Goal: Task Accomplishment & Management: Use online tool/utility

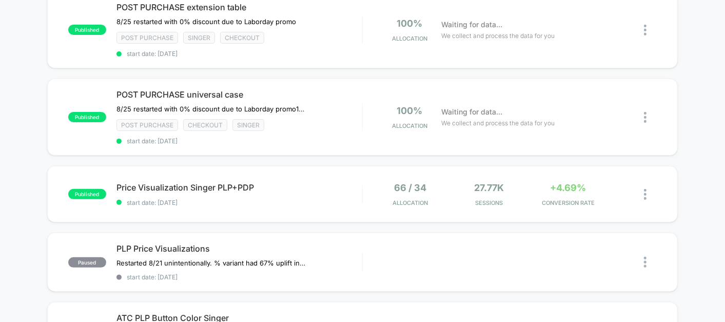
scroll to position [114, 0]
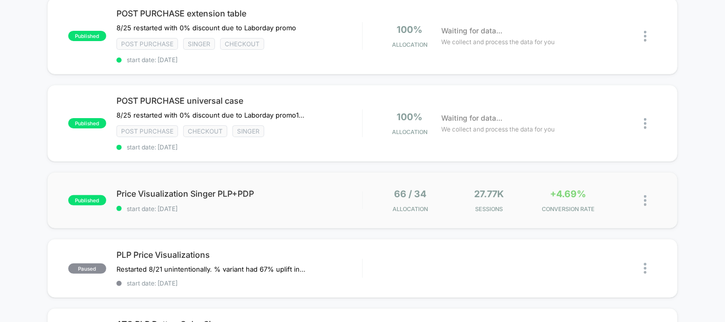
click at [307, 180] on div "published Price Visualization Singer PLP+PDP start date: [DATE] 66 / 34 Allocat…" at bounding box center [362, 200] width 631 height 56
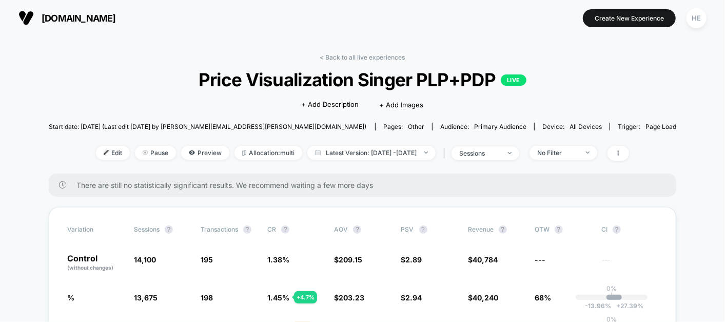
click at [335, 54] on link "< Back to all live experiences" at bounding box center [362, 57] width 85 height 8
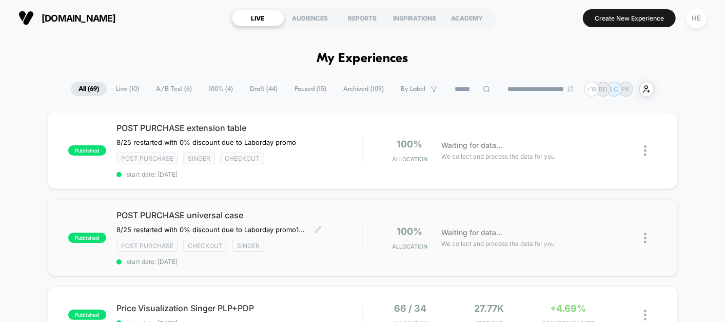
click at [326, 226] on div "POST PURCHASE universal case 8/25 restarted with 0% discount due to Laborday pr…" at bounding box center [239, 237] width 246 height 55
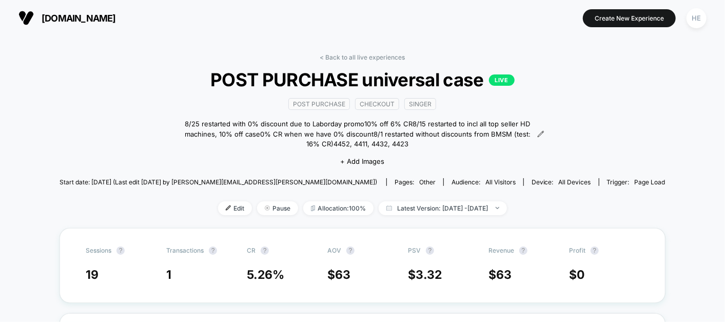
click at [338, 54] on link "< Back to all live experiences" at bounding box center [362, 57] width 85 height 8
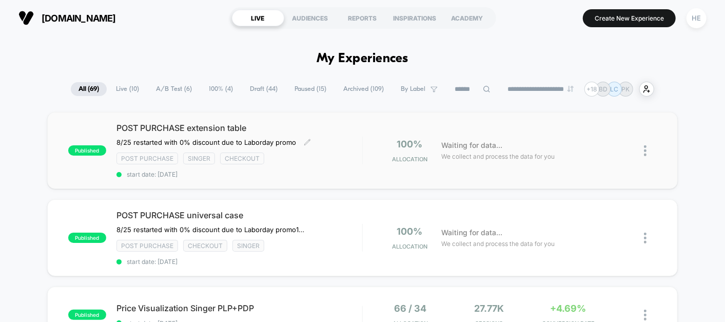
click at [351, 155] on div "Post Purchase Singer checkout" at bounding box center [239, 158] width 246 height 12
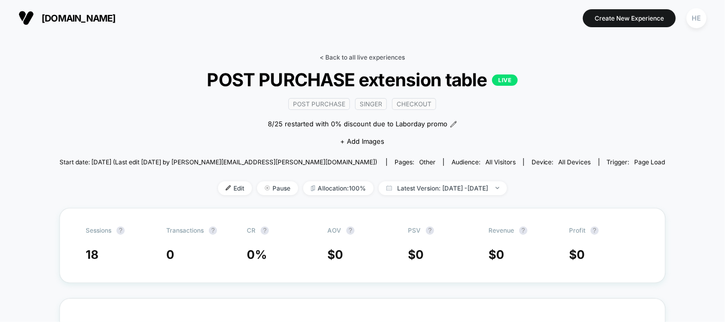
click at [366, 57] on link "< Back to all live experiences" at bounding box center [362, 57] width 85 height 8
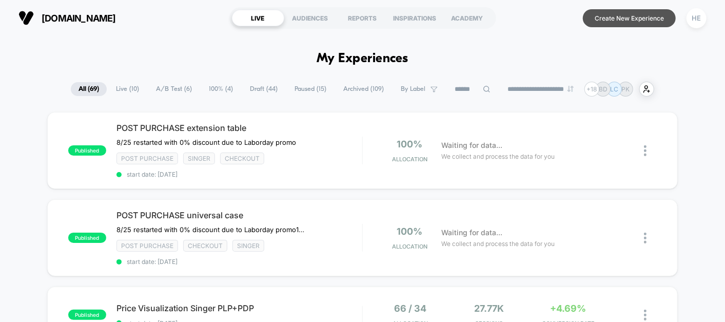
click at [619, 16] on button "Create New Experience" at bounding box center [629, 18] width 93 height 18
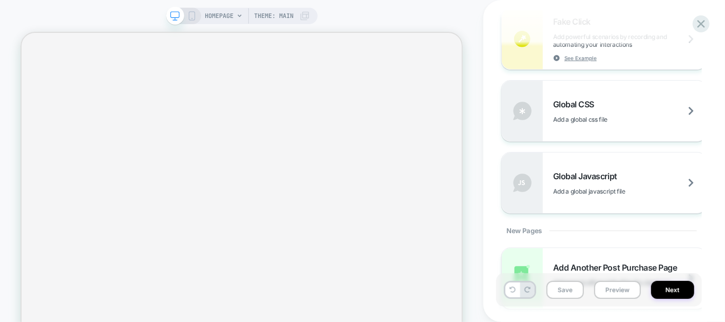
scroll to position [750, 0]
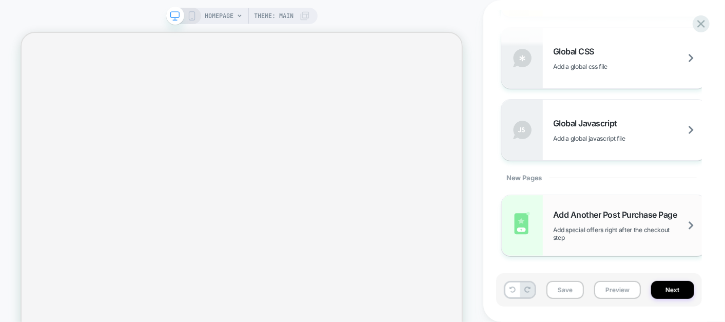
click at [592, 217] on span "Add Another Post Purchase Page" at bounding box center [617, 214] width 129 height 10
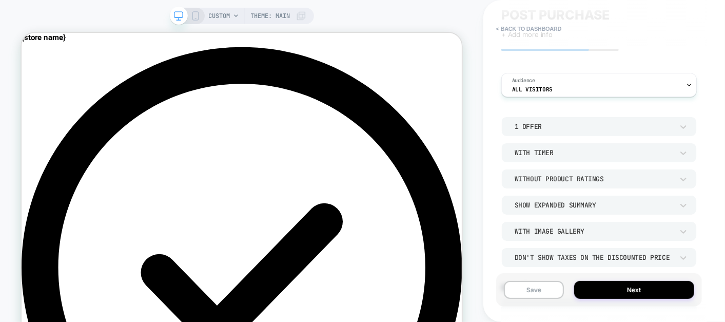
scroll to position [36, 0]
click at [542, 182] on div "Without Product Ratings" at bounding box center [594, 177] width 169 height 11
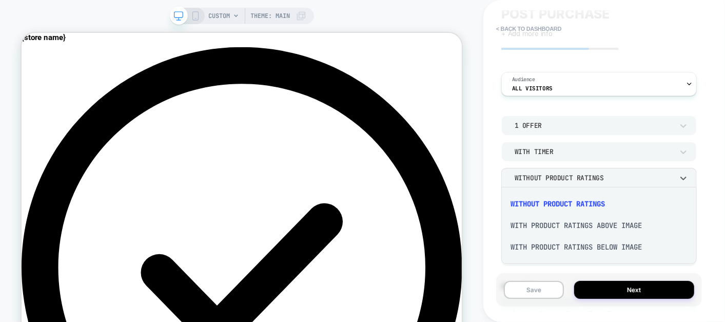
click at [533, 246] on div "With Product Ratings Below Image" at bounding box center [598, 247] width 187 height 22
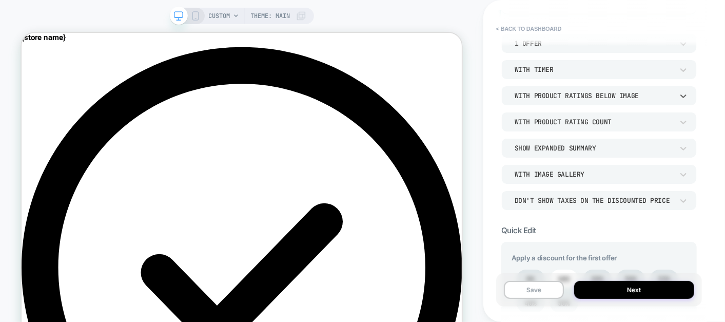
scroll to position [120, 0]
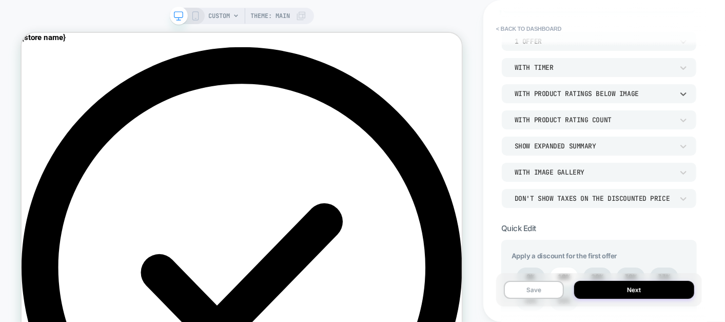
click at [553, 121] on div "With Product Rating Count" at bounding box center [594, 119] width 159 height 9
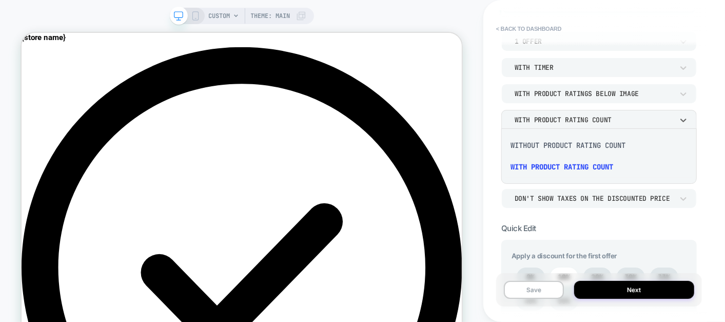
click at [553, 121] on div at bounding box center [362, 161] width 725 height 322
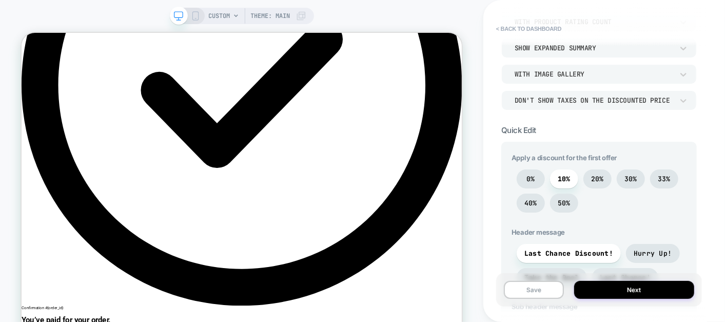
scroll to position [243, 0]
click at [522, 171] on span "0%" at bounding box center [531, 178] width 28 height 19
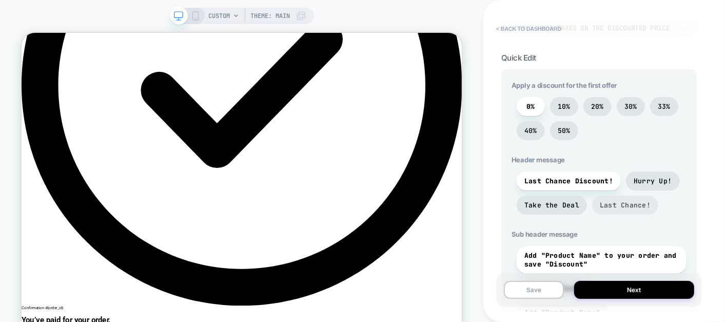
click at [614, 203] on span "Last Chance!" at bounding box center [625, 205] width 51 height 9
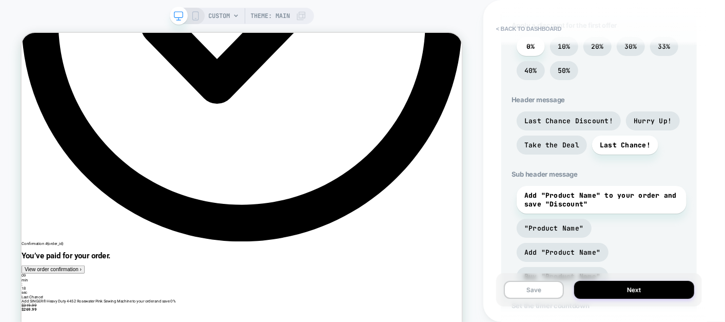
scroll to position [351, 0]
click at [601, 247] on span "Add "Product Name"" at bounding box center [562, 251] width 76 height 9
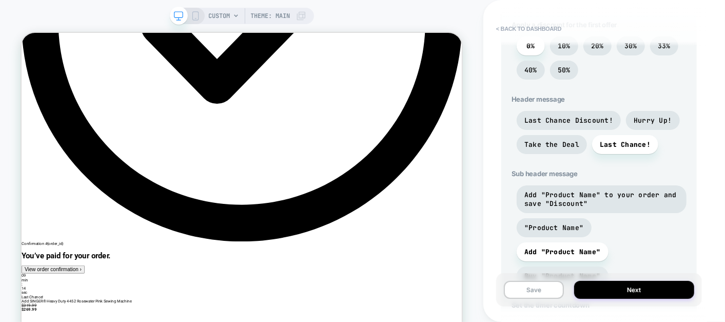
click at [562, 266] on span "Buy "Product Name"" at bounding box center [563, 275] width 92 height 19
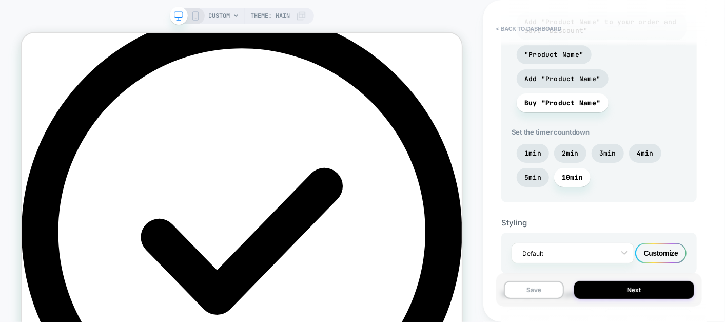
scroll to position [530, 0]
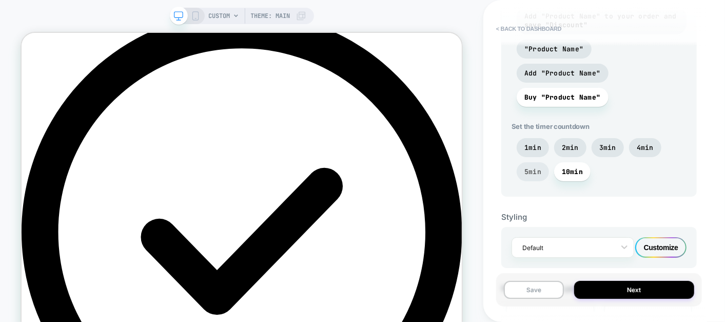
click at [530, 162] on span "5min" at bounding box center [533, 171] width 32 height 19
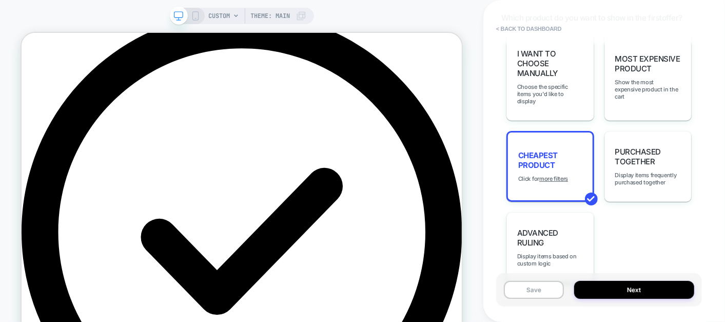
scroll to position [801, 0]
click at [642, 132] on div "Purchased Together Display items frequently purchased together" at bounding box center [648, 165] width 88 height 71
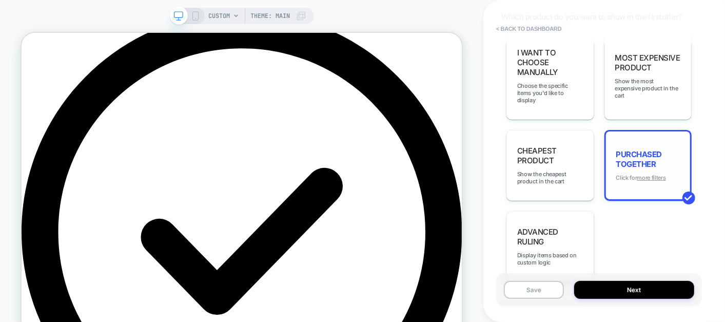
click at [647, 174] on u "more filters" at bounding box center [651, 177] width 29 height 7
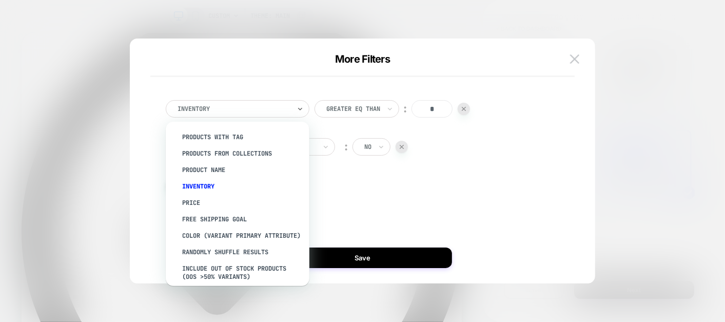
click at [246, 112] on div at bounding box center [234, 108] width 113 height 9
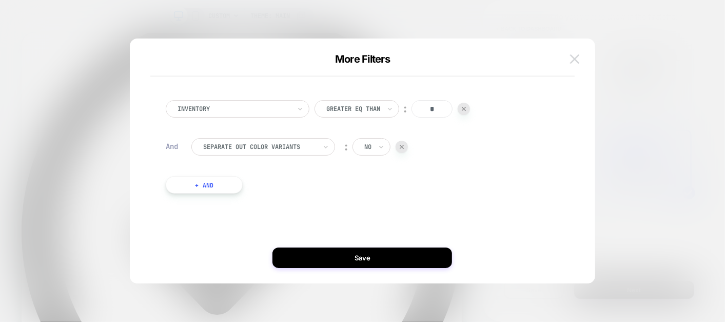
click at [576, 62] on img at bounding box center [574, 58] width 9 height 9
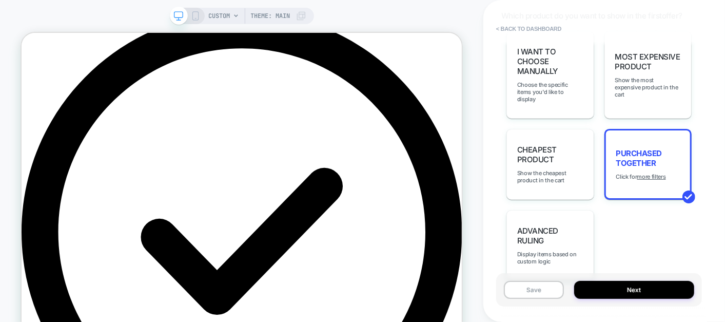
scroll to position [802, 0]
click at [640, 148] on span "Purchased Together" at bounding box center [648, 157] width 64 height 19
click at [650, 172] on u "more filters" at bounding box center [651, 175] width 29 height 7
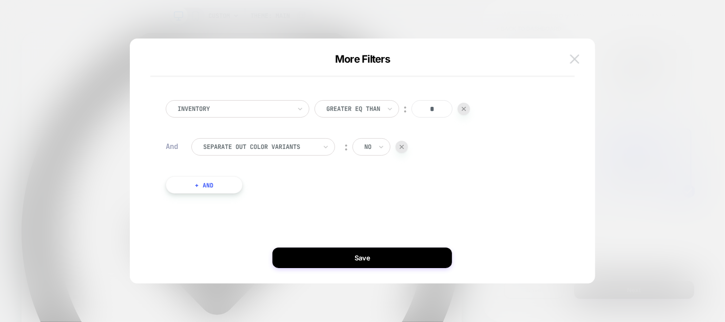
click at [573, 57] on img at bounding box center [574, 58] width 9 height 9
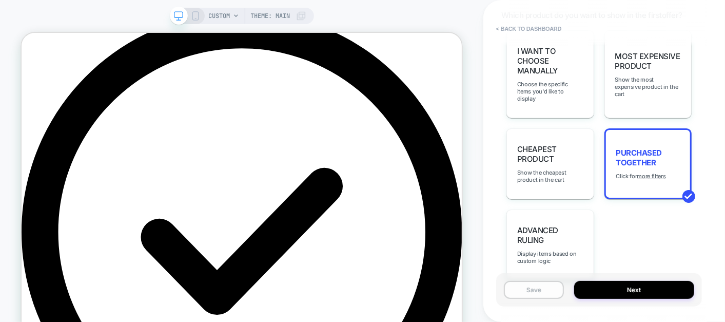
click at [522, 282] on button "Save" at bounding box center [534, 290] width 60 height 18
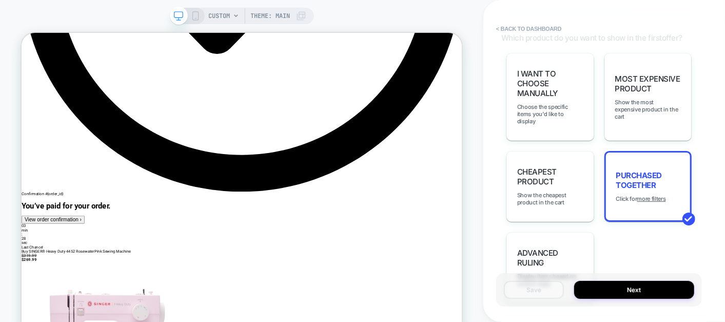
scroll to position [780, 0]
click at [626, 217] on div "I want to choose manually Choose the specific items you'd like to display Most …" at bounding box center [598, 177] width 195 height 250
click at [544, 247] on span "Advanced Ruling" at bounding box center [550, 256] width 66 height 19
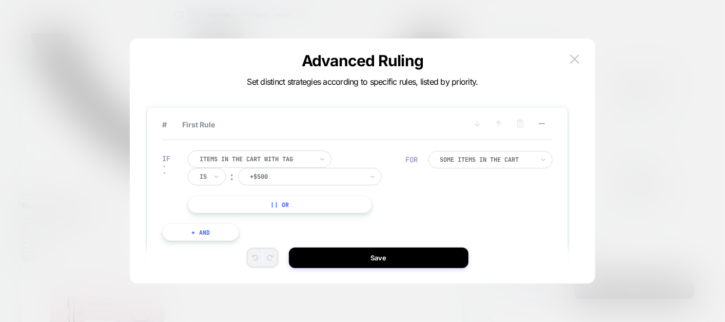
click at [292, 159] on div at bounding box center [256, 158] width 113 height 9
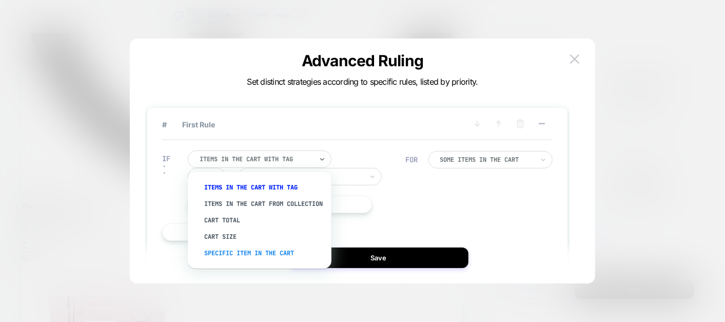
click at [254, 261] on div "Specific item in the cart" at bounding box center [264, 253] width 133 height 16
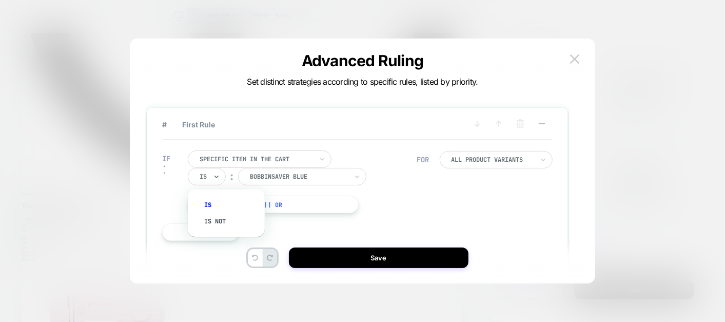
click at [209, 172] on div "Is" at bounding box center [207, 176] width 38 height 17
click at [220, 224] on div "Is not" at bounding box center [231, 221] width 67 height 16
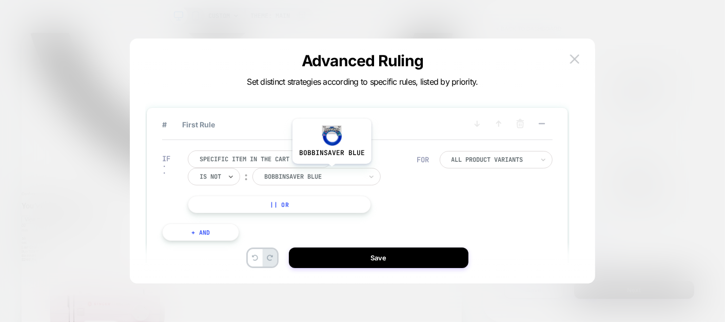
click at [331, 171] on div "bobbinsaver blue" at bounding box center [313, 176] width 100 height 11
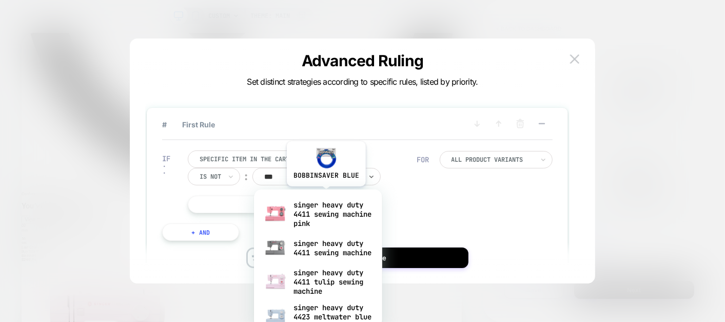
type input "****"
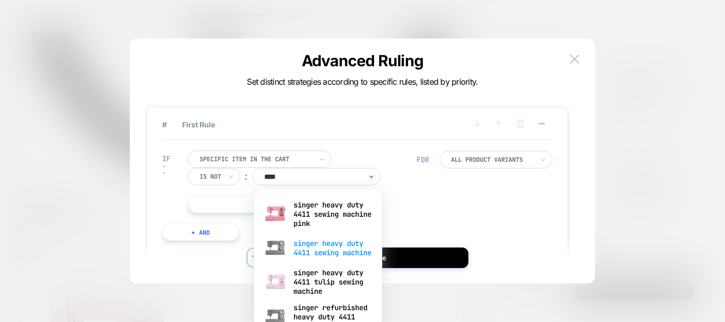
click at [335, 245] on div "singer heavy duty 4411 sewing machine" at bounding box center [318, 247] width 118 height 33
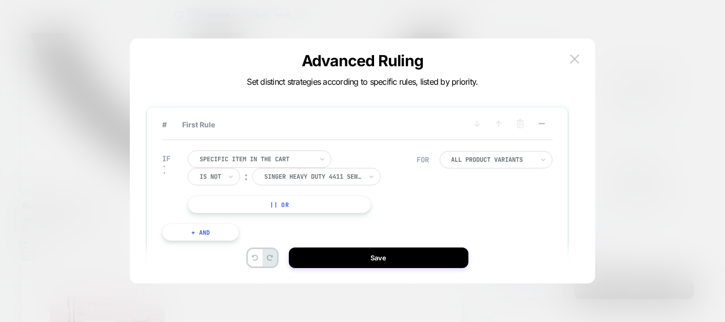
click at [402, 211] on div "Specific item in the cart Is not ︰ singer heavy duty 4411 sewing machine SINGER…" at bounding box center [302, 181] width 229 height 63
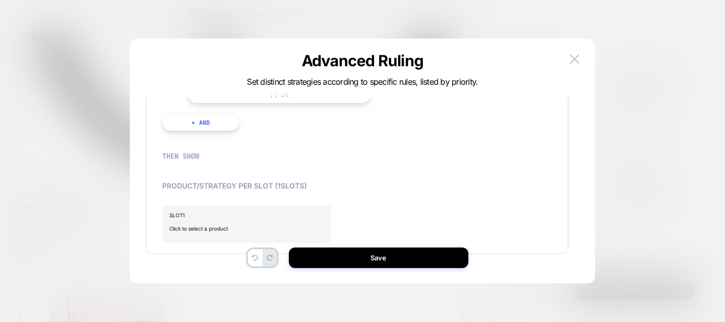
scroll to position [0, 0]
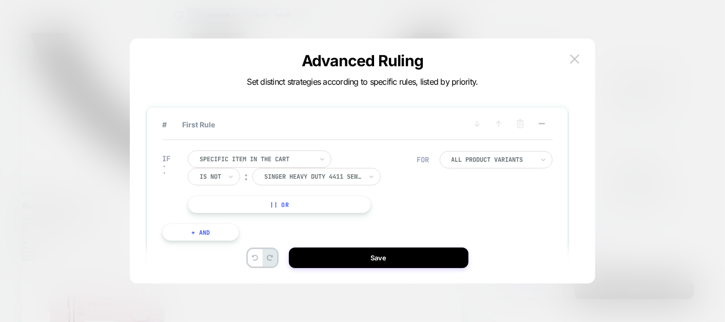
click at [191, 236] on button "+ And" at bounding box center [200, 231] width 77 height 17
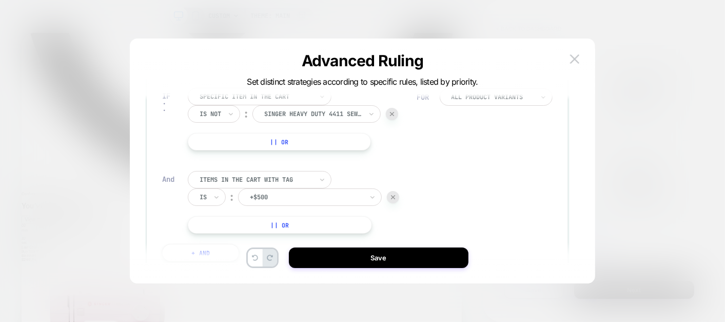
scroll to position [72, 0]
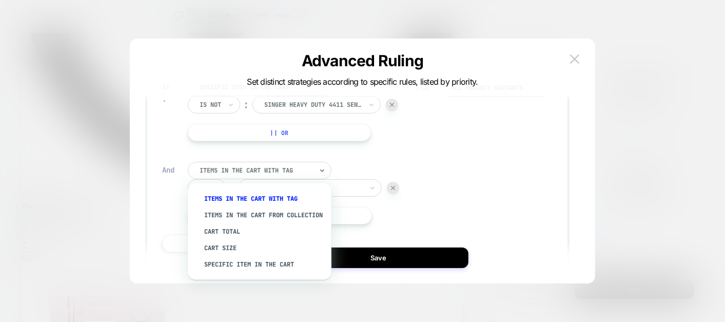
click at [245, 163] on div "Items in the cart with tag" at bounding box center [260, 170] width 144 height 17
click at [227, 218] on div "Items in the cart from collection" at bounding box center [264, 215] width 133 height 16
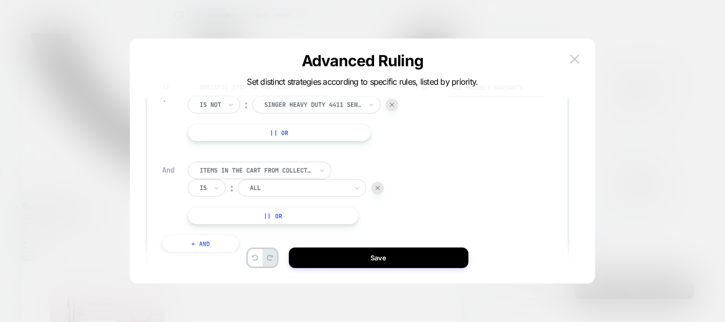
click at [272, 191] on div at bounding box center [298, 187] width 97 height 9
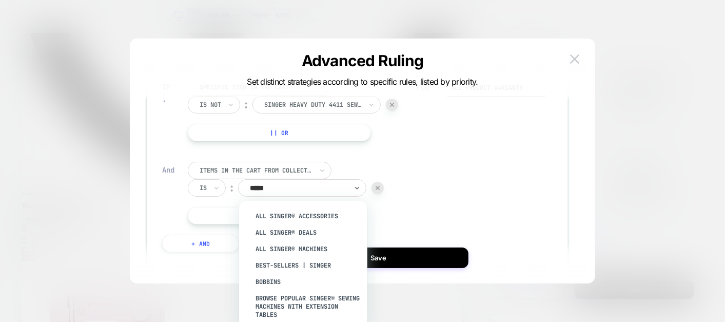
type input "******"
click at [280, 247] on div "All SINGER® Machines" at bounding box center [308, 249] width 118 height 16
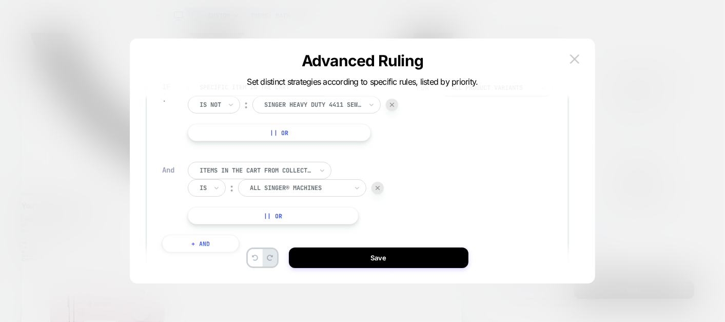
click at [268, 220] on button "|| Or" at bounding box center [273, 215] width 170 height 17
click at [268, 219] on div at bounding box center [298, 215] width 97 height 9
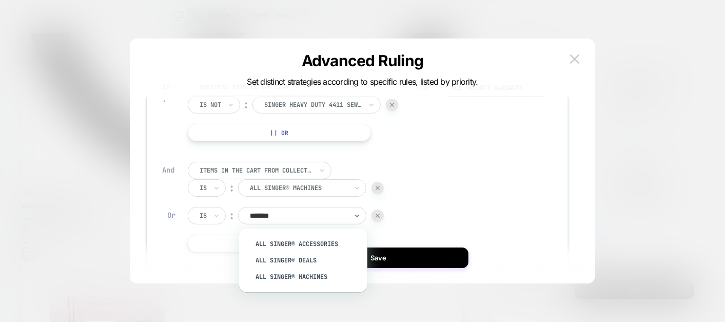
type input "********"
click at [281, 246] on div "All SINGER® Accessories" at bounding box center [308, 244] width 118 height 16
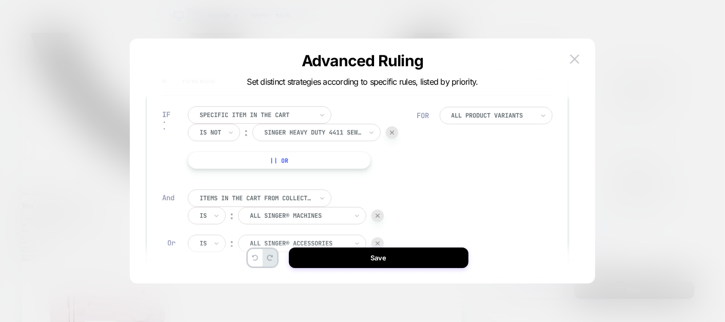
scroll to position [45, 0]
click at [333, 153] on button "|| Or" at bounding box center [279, 158] width 183 height 17
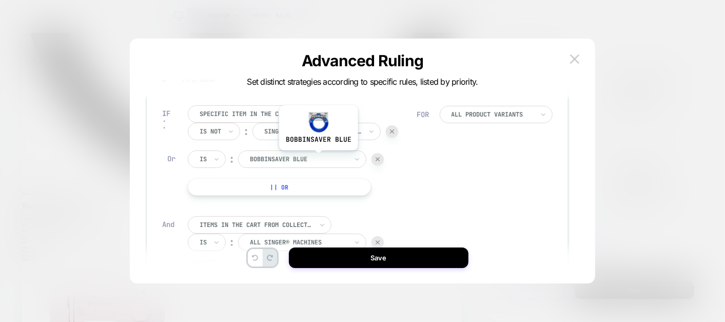
click at [318, 158] on div at bounding box center [298, 158] width 97 height 9
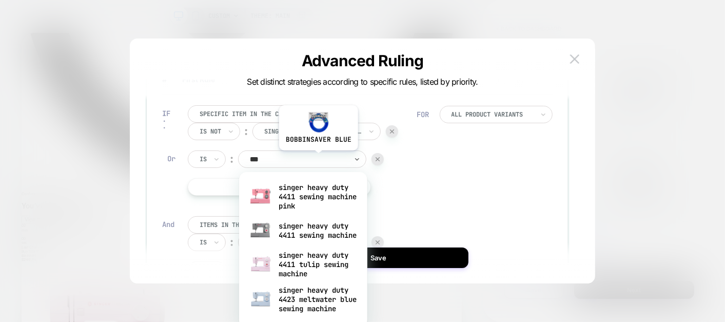
type input "****"
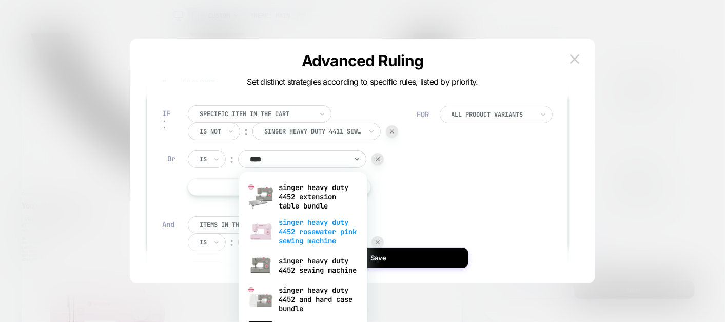
click at [304, 225] on div "singer heavy duty 4452 rosewater pink sewing machine" at bounding box center [303, 231] width 118 height 35
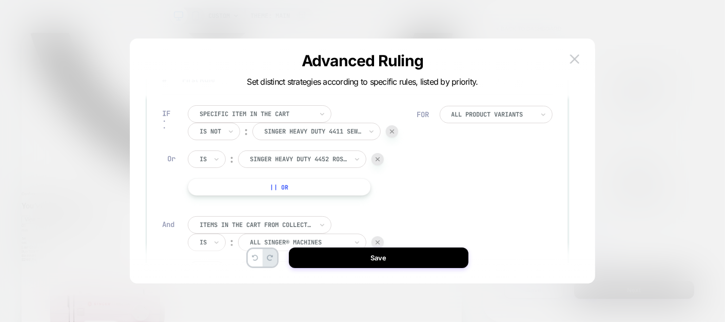
click at [278, 189] on button "|| Or" at bounding box center [279, 186] width 183 height 17
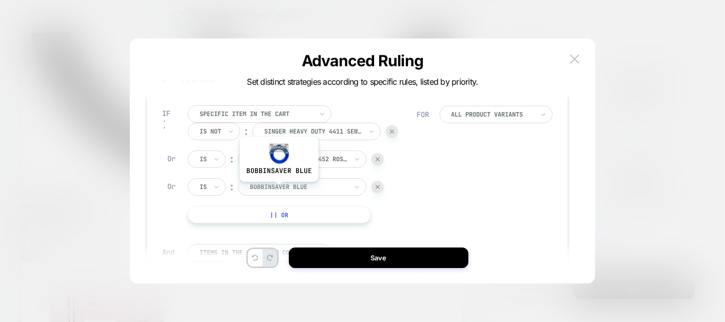
click at [278, 189] on div at bounding box center [298, 186] width 97 height 9
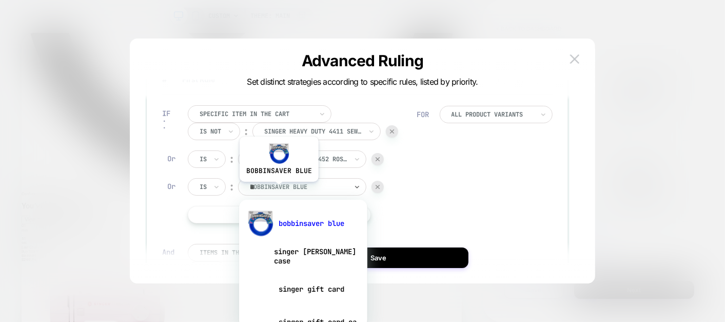
type input "****"
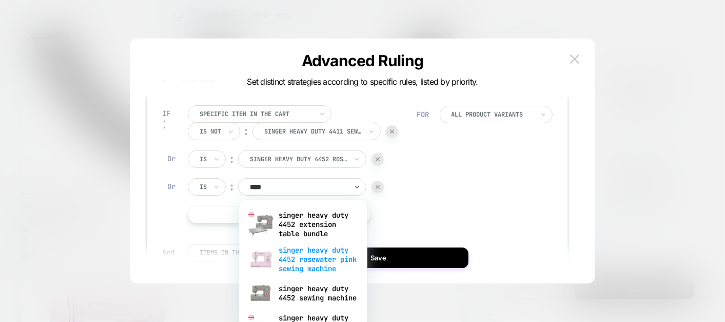
click at [310, 262] on div "singer heavy duty 4452 rosewater pink sewing machine" at bounding box center [303, 259] width 118 height 35
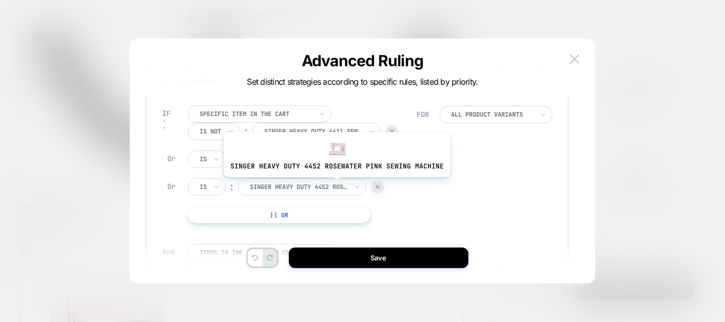
click at [332, 186] on div at bounding box center [298, 186] width 97 height 9
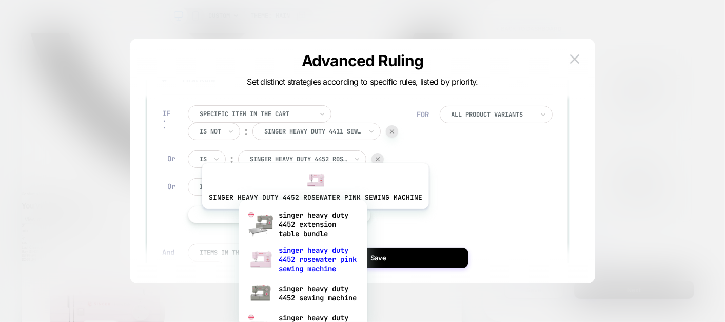
type input "****"
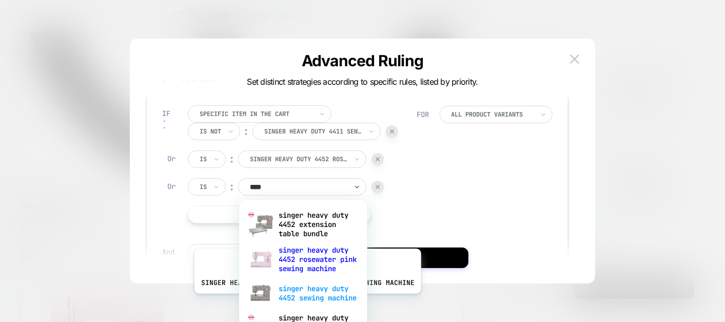
click at [305, 301] on div "singer heavy duty 4452 sewing machine" at bounding box center [303, 293] width 118 height 33
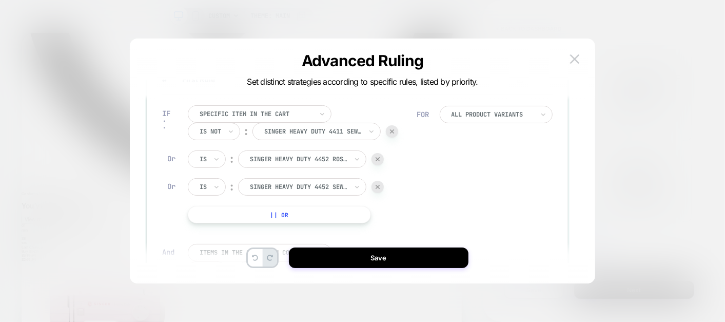
click at [210, 158] on div "Is" at bounding box center [207, 158] width 38 height 17
click at [208, 199] on div "Is not" at bounding box center [231, 203] width 67 height 16
click at [206, 183] on div at bounding box center [203, 186] width 7 height 9
click at [208, 227] on div "Is not" at bounding box center [231, 231] width 67 height 16
click at [302, 216] on button "|| Or" at bounding box center [279, 214] width 183 height 17
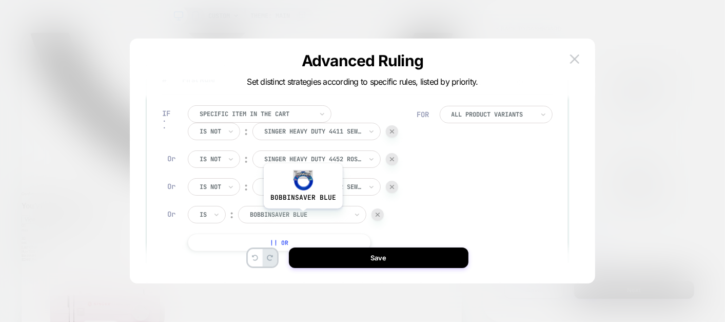
click at [302, 216] on div at bounding box center [298, 214] width 97 height 9
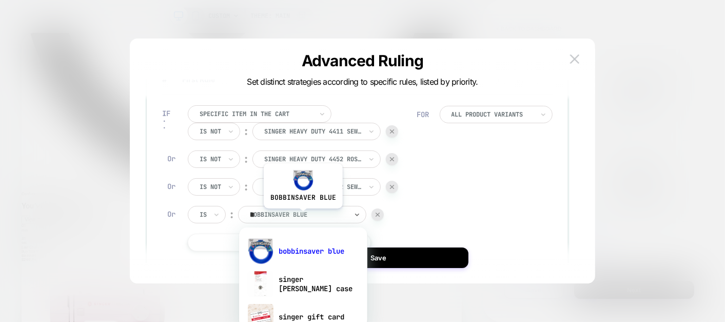
type input "****"
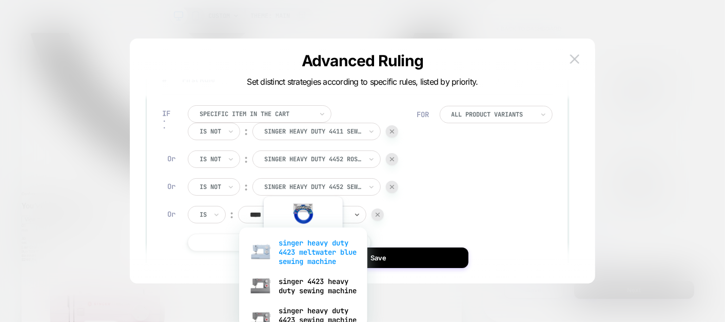
click at [302, 249] on div "singer heavy duty 4423 meltwater blue sewing machine" at bounding box center [303, 251] width 118 height 35
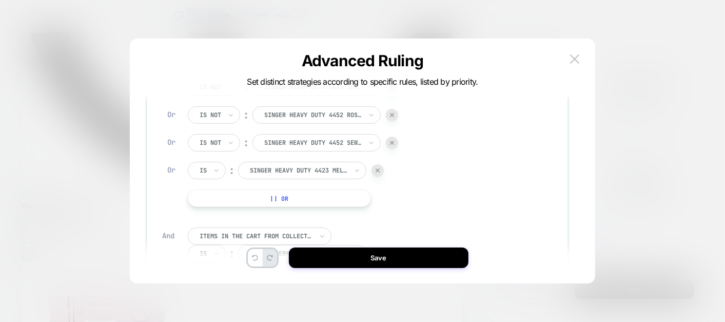
scroll to position [90, 0]
click at [344, 207] on div "IF Specific item in the cart Is not ︰ singer heavy duty 4411 sewing machine SIN…" at bounding box center [289, 202] width 265 height 315
click at [334, 199] on button "|| Or" at bounding box center [279, 197] width 183 height 17
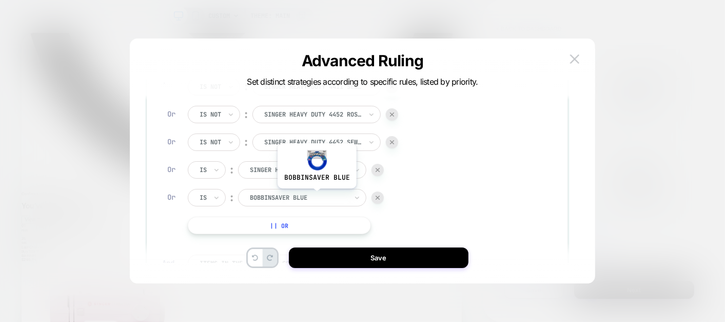
click at [316, 195] on div at bounding box center [298, 197] width 97 height 9
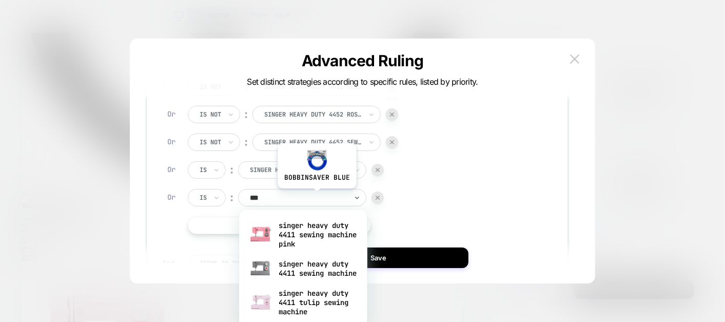
type input "****"
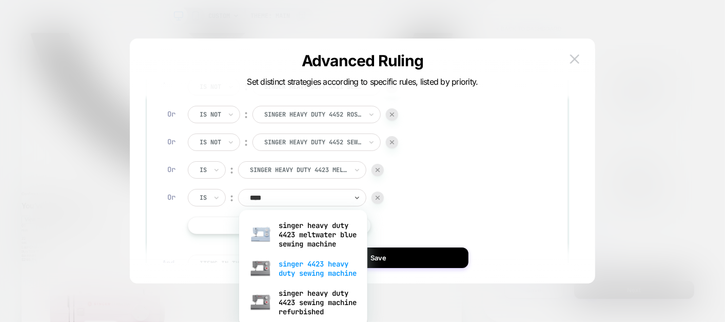
scroll to position [0, 0]
click at [321, 274] on div "singer 4423 heavy duty sewing machine" at bounding box center [303, 268] width 118 height 33
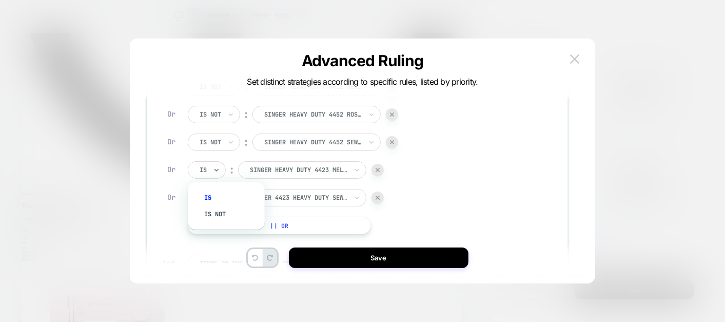
click at [211, 169] on div "Is" at bounding box center [207, 169] width 38 height 17
click at [216, 210] on div "Is not" at bounding box center [231, 214] width 67 height 16
click at [208, 202] on div "Is" at bounding box center [203, 197] width 9 height 11
click at [220, 236] on div "Is not" at bounding box center [231, 241] width 67 height 16
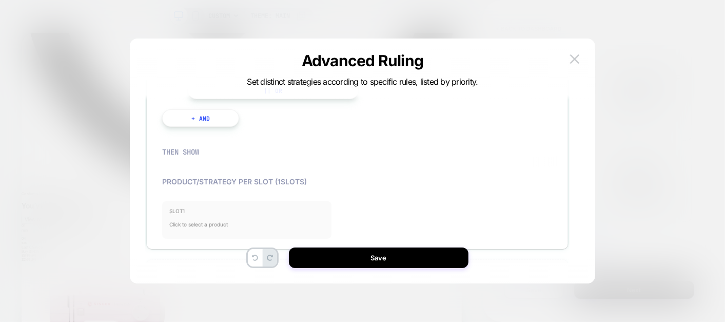
scroll to position [383, 0]
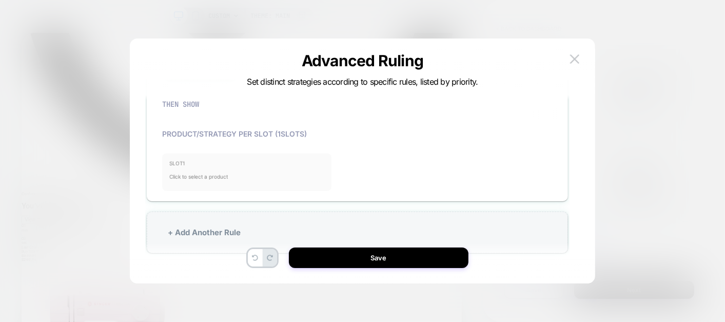
click at [205, 178] on span "Click to select a product" at bounding box center [247, 176] width 156 height 21
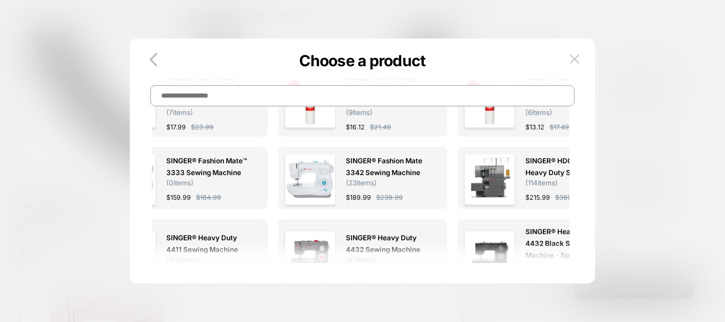
scroll to position [0, 0]
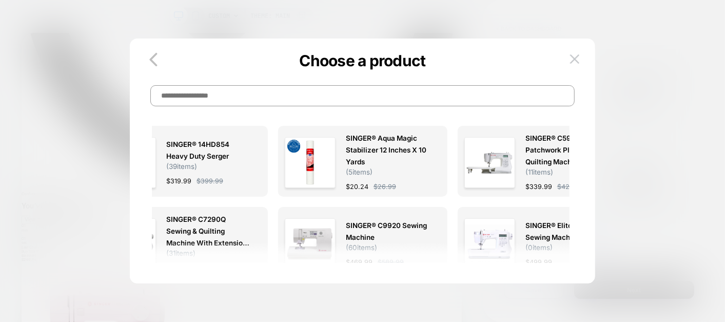
click at [233, 103] on input at bounding box center [362, 95] width 424 height 21
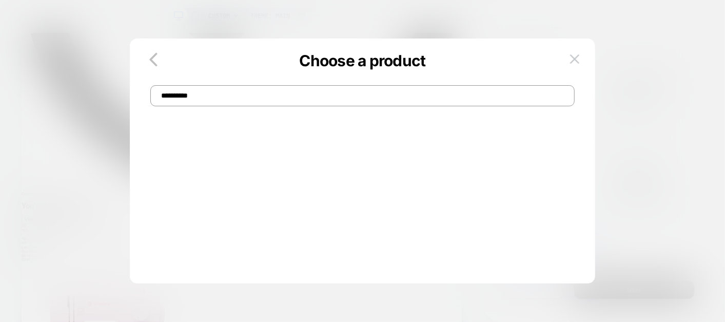
click at [203, 93] on input "**********" at bounding box center [362, 95] width 424 height 21
type input "***"
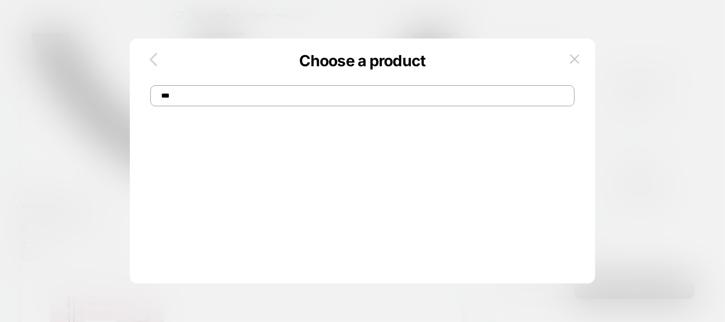
click at [159, 64] on icon "button" at bounding box center [153, 59] width 21 height 21
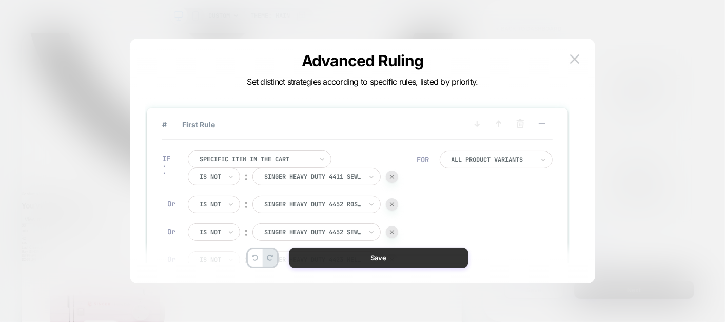
click at [342, 256] on button "Save" at bounding box center [379, 257] width 180 height 21
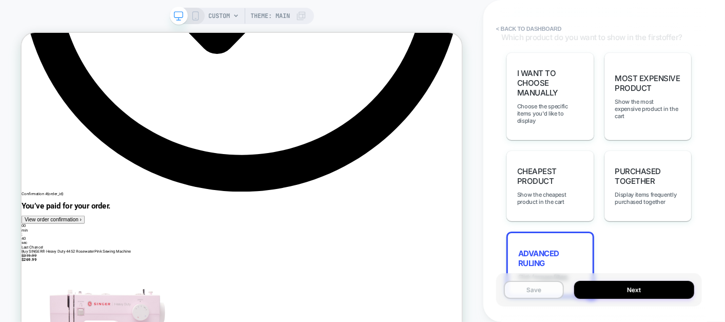
click at [544, 287] on button "Save" at bounding box center [534, 290] width 60 height 18
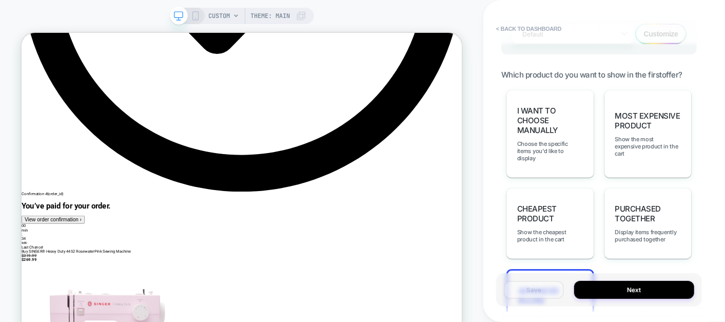
scroll to position [821, 0]
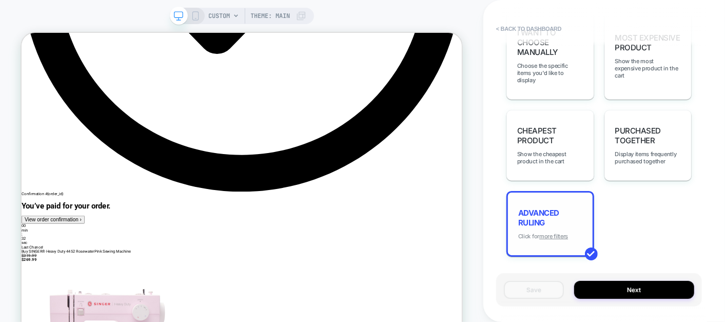
click at [553, 232] on u "more filters" at bounding box center [553, 235] width 29 height 7
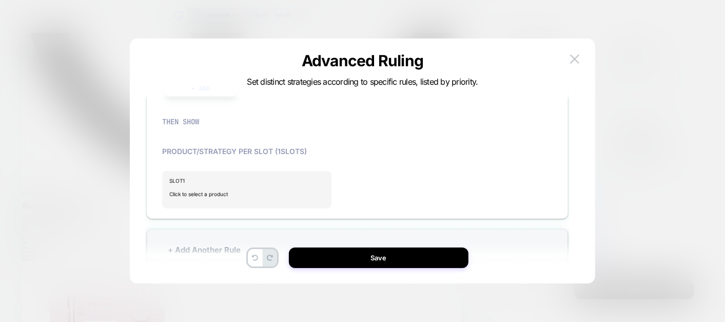
scroll to position [371, 0]
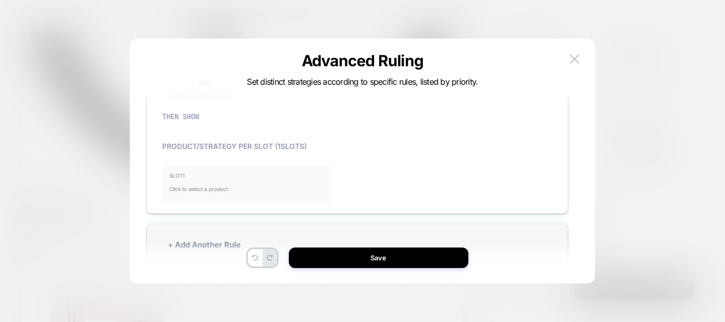
click at [218, 183] on span "Click to select a product" at bounding box center [247, 189] width 156 height 21
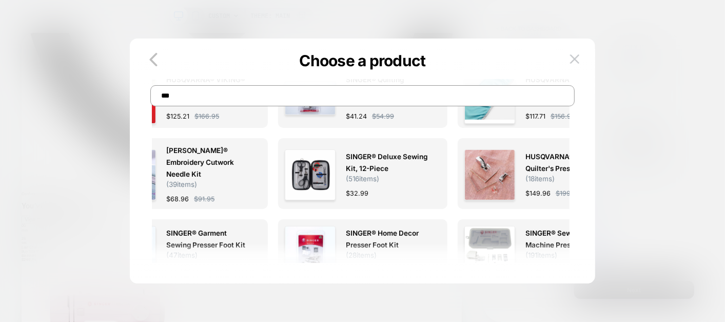
scroll to position [0, 0]
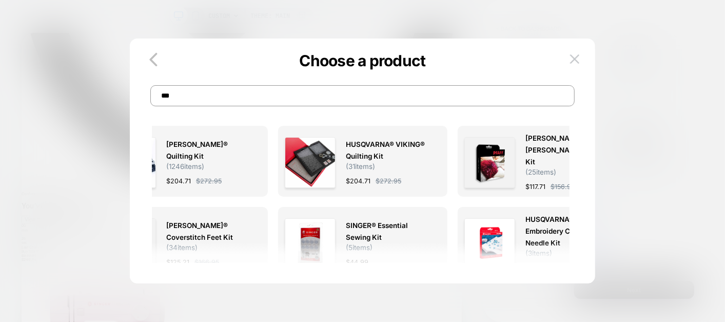
click at [259, 90] on input "***" at bounding box center [362, 95] width 424 height 21
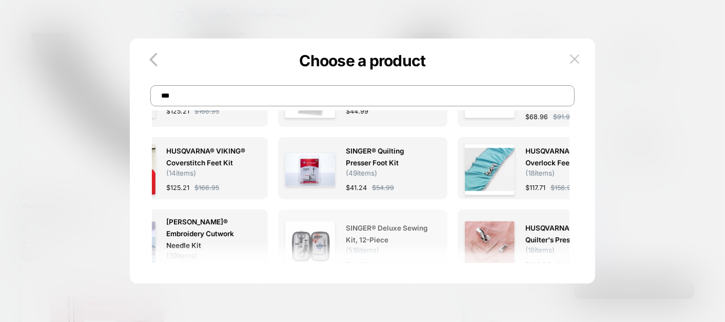
scroll to position [147, 0]
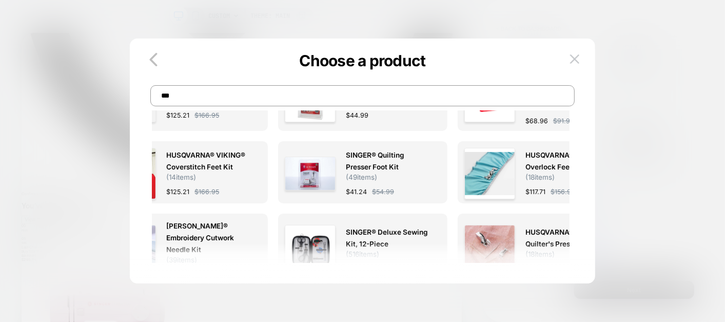
click at [402, 101] on input "***" at bounding box center [362, 95] width 424 height 21
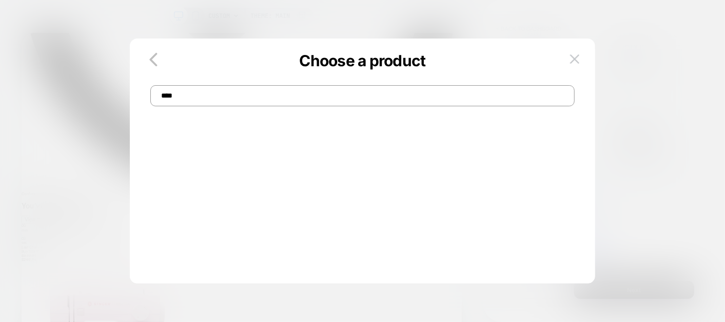
scroll to position [0, 0]
type input "*"
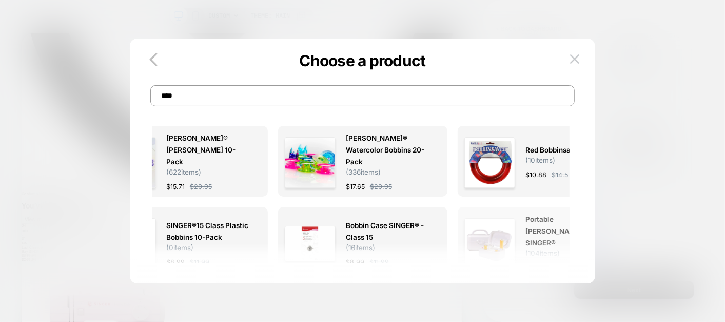
type input "****"
click at [535, 226] on span "Portable [PERSON_NAME] | SINGER®" at bounding box center [567, 230] width 84 height 35
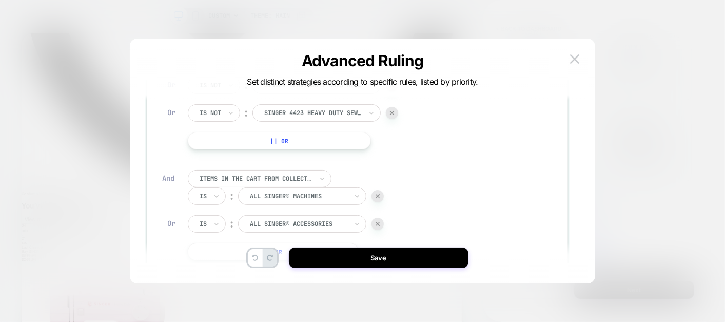
scroll to position [174, 0]
drag, startPoint x: 487, startPoint y: 119, endPoint x: 473, endPoint y: 171, distance: 54.3
click at [473, 171] on div "IF Specific item in the cart Is not ︰ singer heavy duty 4411 sewing machine SIN…" at bounding box center [357, 132] width 390 height 332
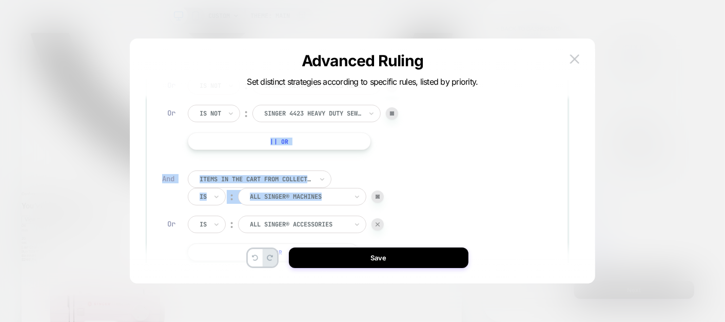
scroll to position [139, 0]
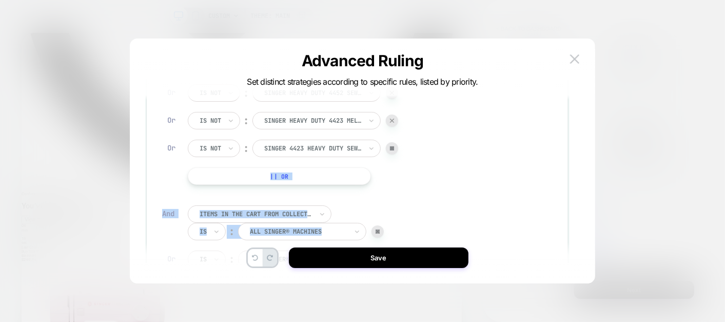
click at [473, 171] on div "IF Specific item in the cart Is not ︰ singer heavy duty 4411 sewing machine SIN…" at bounding box center [357, 167] width 390 height 332
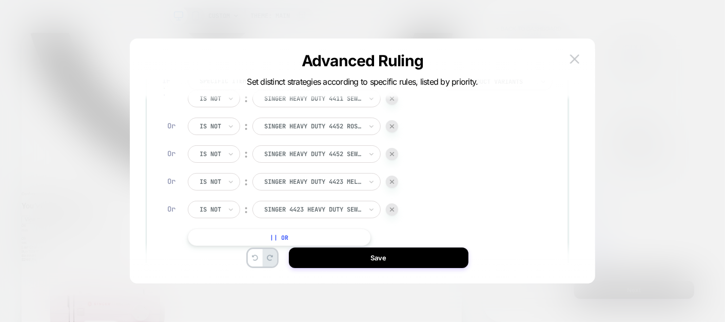
scroll to position [113, 0]
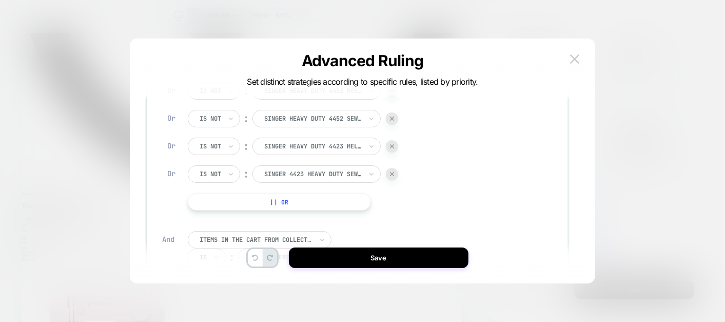
click at [285, 198] on button "|| Or" at bounding box center [279, 201] width 183 height 17
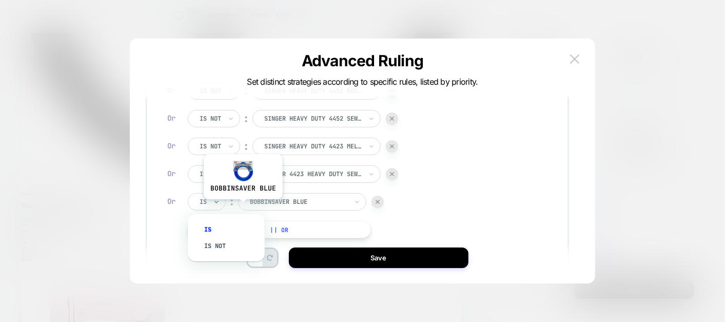
click at [201, 205] on input "text" at bounding box center [202, 201] width 4 height 9
click at [212, 243] on div "Is not" at bounding box center [231, 246] width 67 height 16
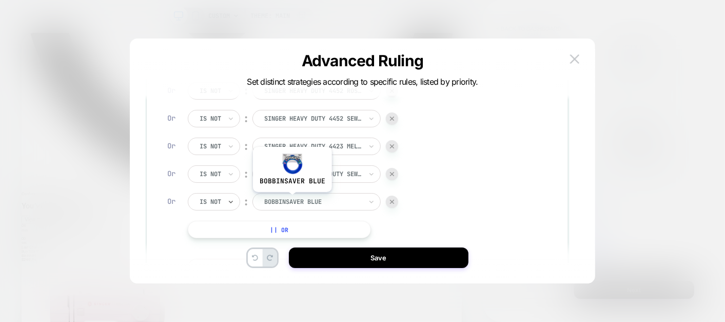
click at [291, 199] on div at bounding box center [312, 201] width 97 height 9
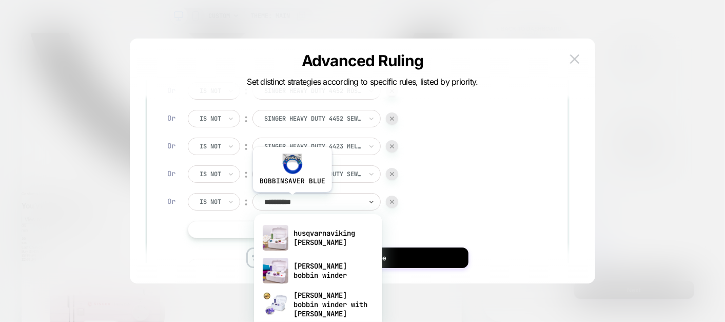
type input "**********"
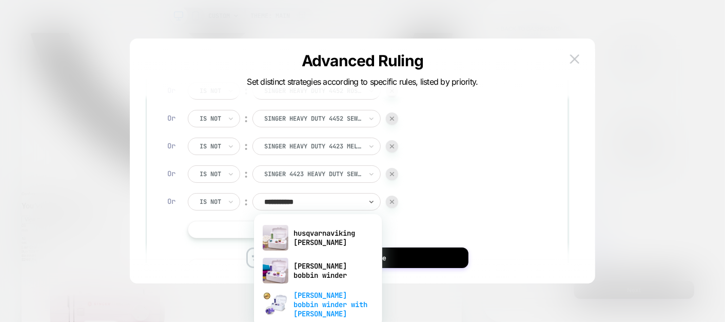
scroll to position [80, 0]
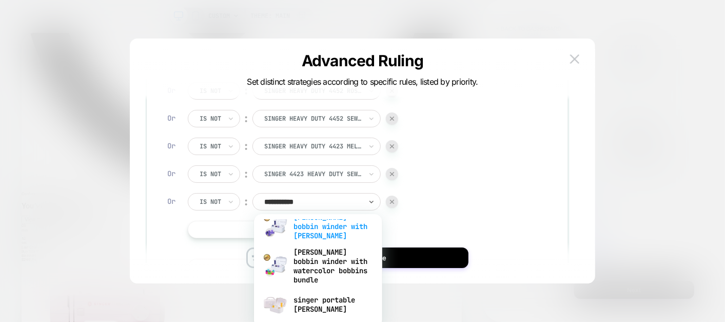
click at [323, 295] on div "singer portable [PERSON_NAME]" at bounding box center [318, 304] width 118 height 33
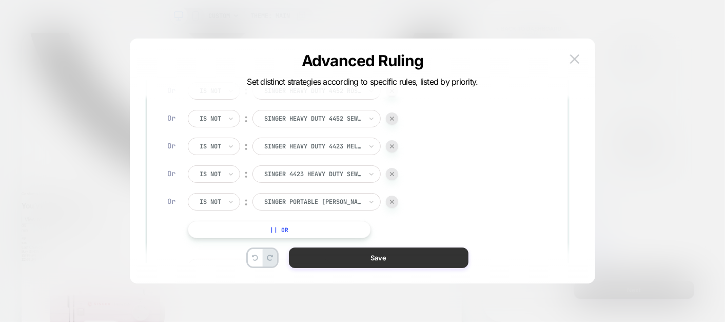
click at [362, 258] on button "Save" at bounding box center [379, 257] width 180 height 21
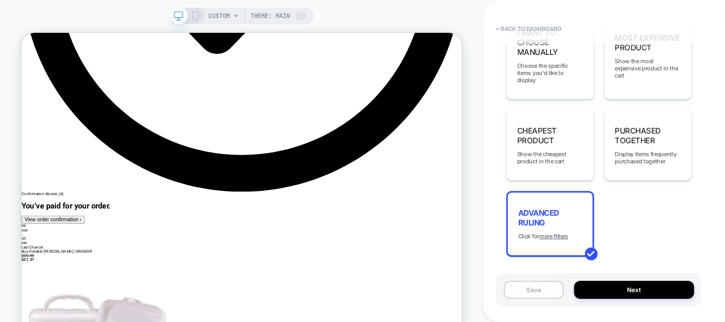
click at [523, 289] on button "Save" at bounding box center [534, 290] width 60 height 18
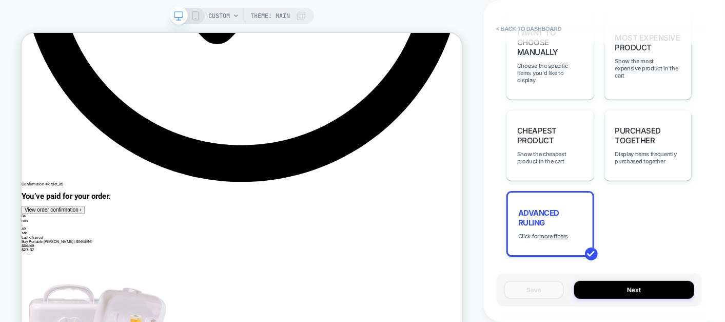
scroll to position [440, 0]
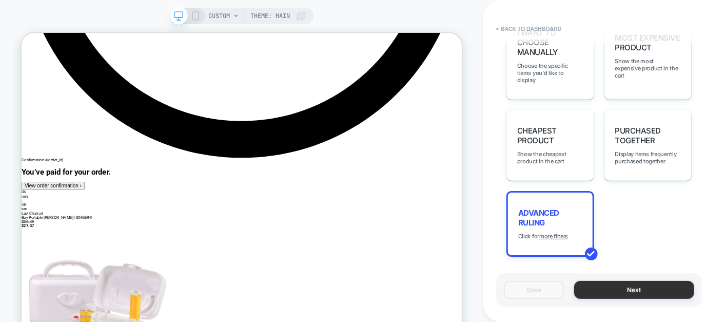
click at [645, 289] on button "Next" at bounding box center [634, 290] width 120 height 18
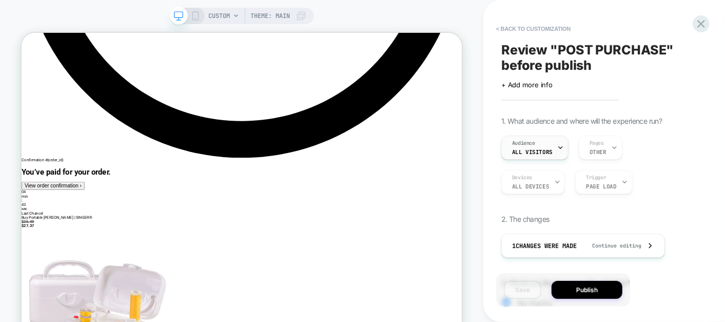
click at [551, 145] on div "Audience All Visitors" at bounding box center [532, 147] width 61 height 23
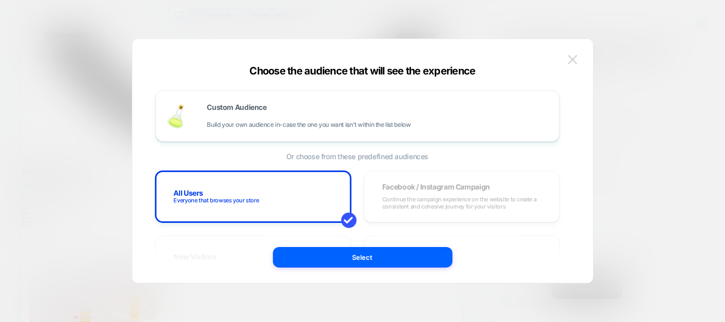
click at [569, 61] on img at bounding box center [572, 59] width 9 height 9
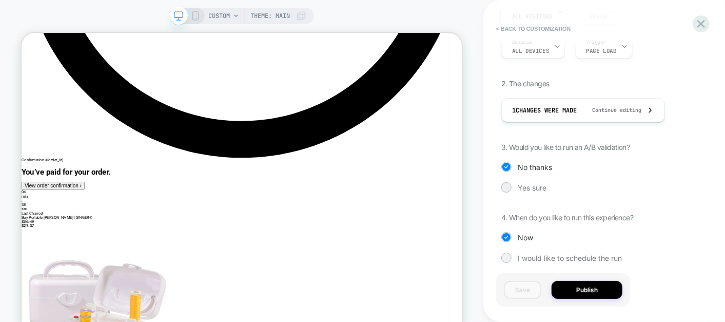
scroll to position [143, 0]
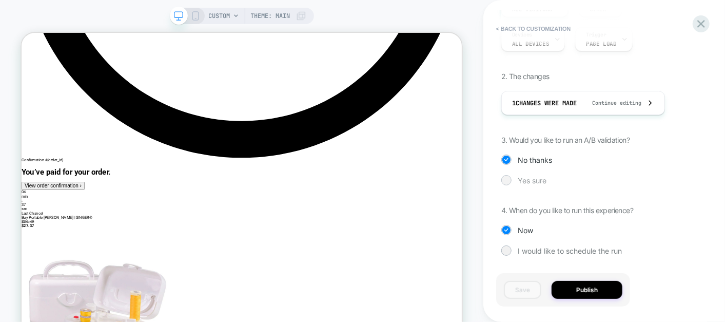
click at [508, 180] on div at bounding box center [506, 180] width 8 height 8
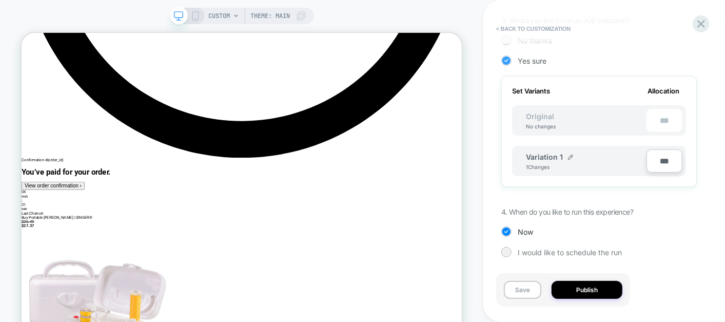
scroll to position [240, 0]
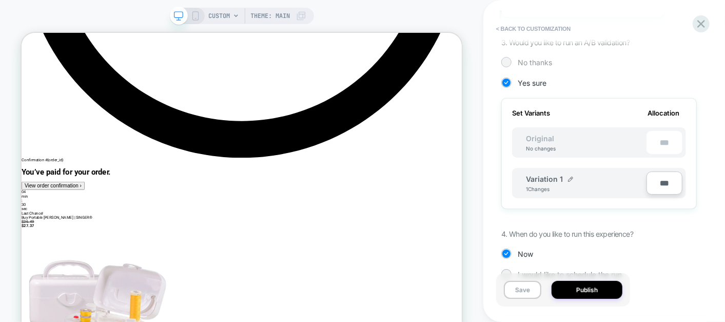
click at [511, 60] on div at bounding box center [506, 62] width 10 height 10
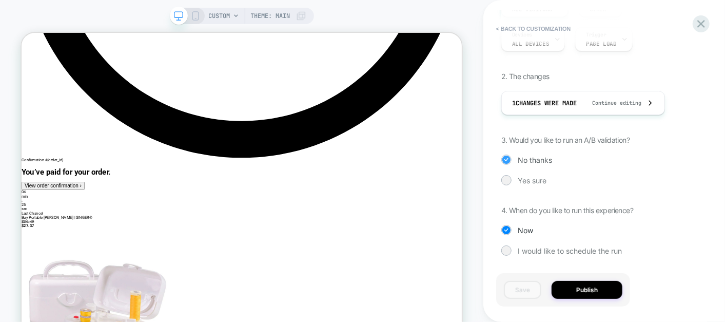
scroll to position [0, 0]
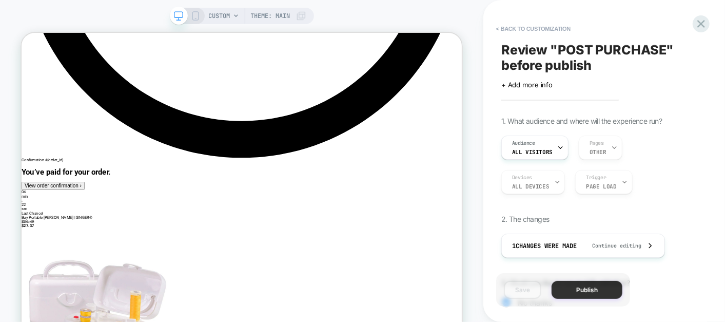
click at [572, 285] on button "Publish" at bounding box center [587, 290] width 71 height 18
click at [576, 283] on button "Publish" at bounding box center [587, 290] width 71 height 18
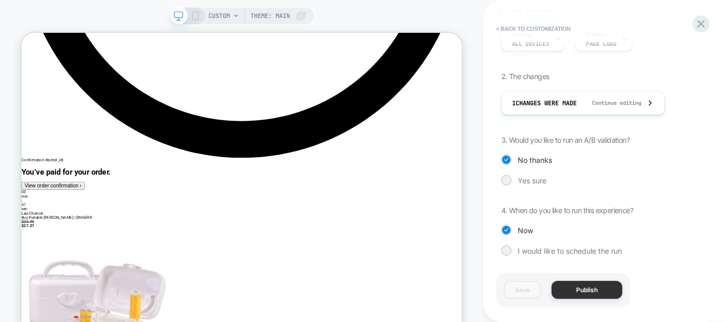
click at [573, 287] on button "Publish" at bounding box center [587, 290] width 71 height 18
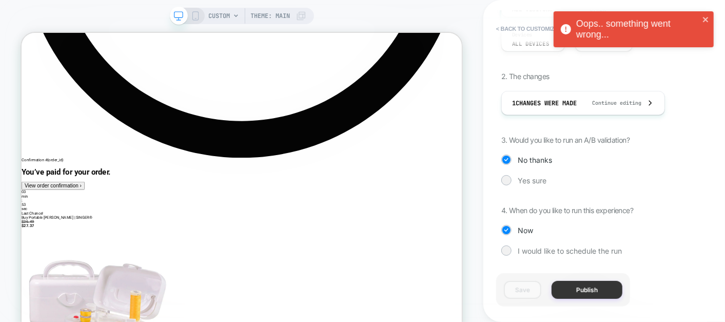
click at [599, 293] on div "< Back to customization Review " POST PURCHASE " before publish Click to edit e…" at bounding box center [604, 161] width 206 height 322
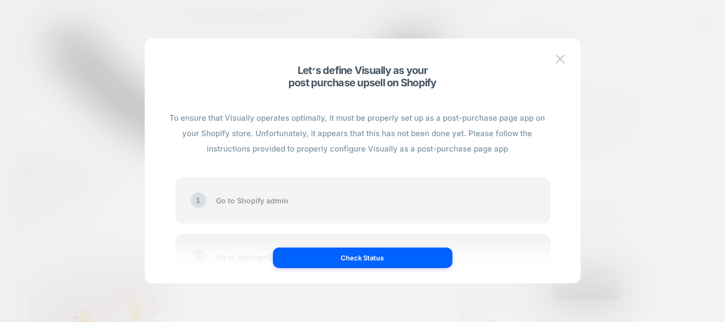
scroll to position [104, 0]
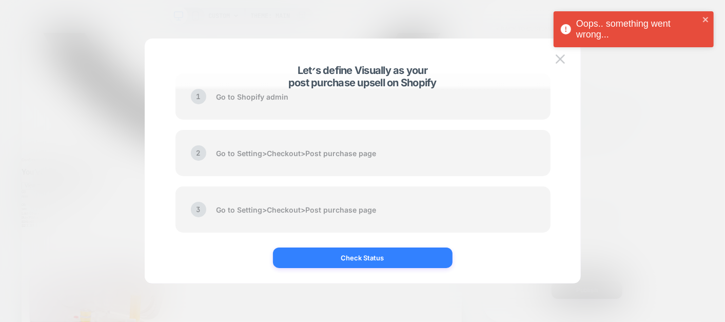
click at [352, 260] on button "Check Status" at bounding box center [363, 257] width 180 height 21
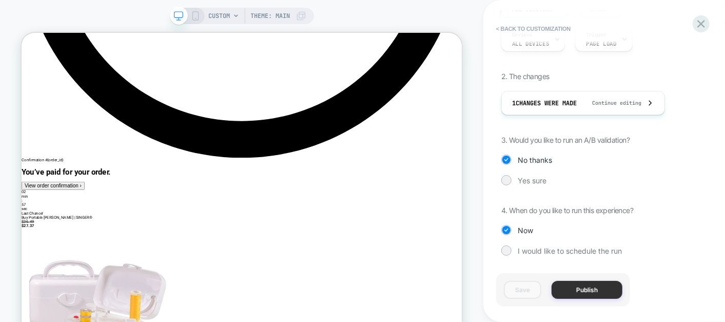
click at [577, 288] on button "Publish" at bounding box center [587, 290] width 71 height 18
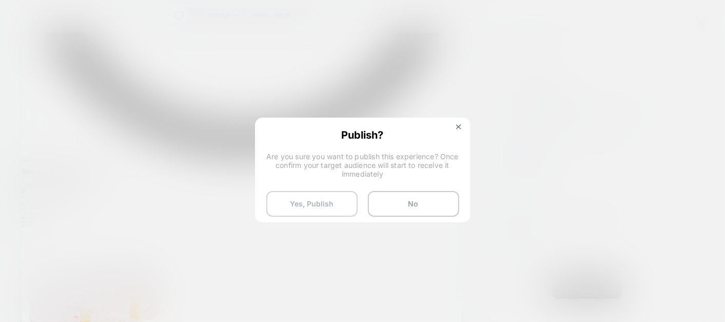
click at [321, 201] on button "Yes, Publish" at bounding box center [311, 204] width 91 height 26
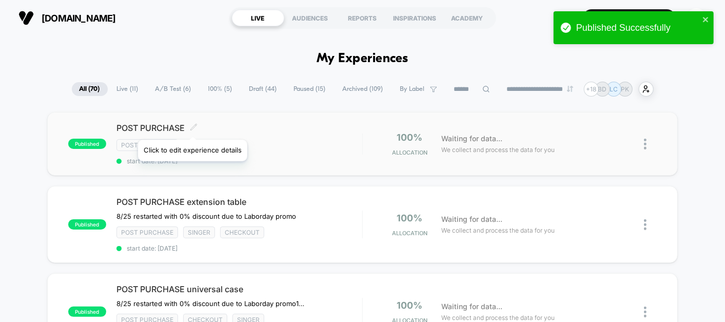
click at [192, 127] on icon at bounding box center [194, 127] width 8 height 8
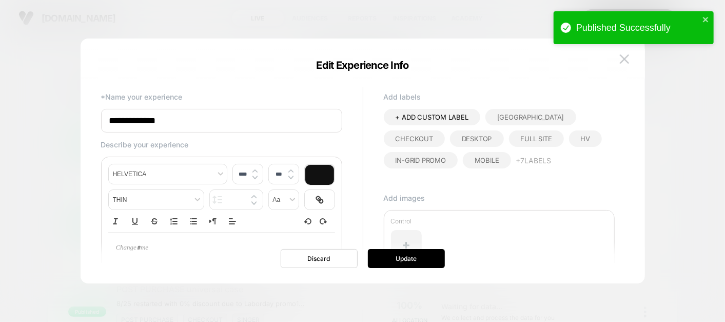
click at [288, 122] on input "**********" at bounding box center [221, 121] width 241 height 24
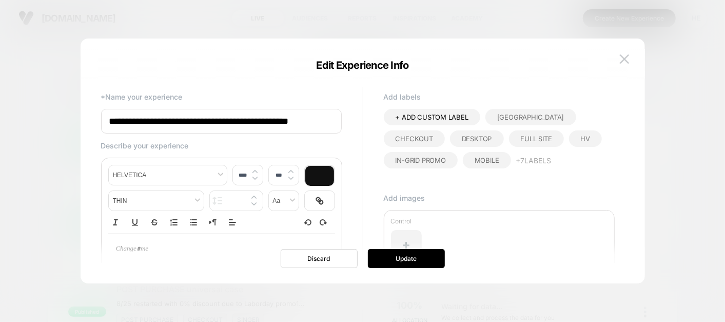
scroll to position [0, 9]
type input "**********"
click at [408, 259] on button "Update" at bounding box center [406, 258] width 77 height 19
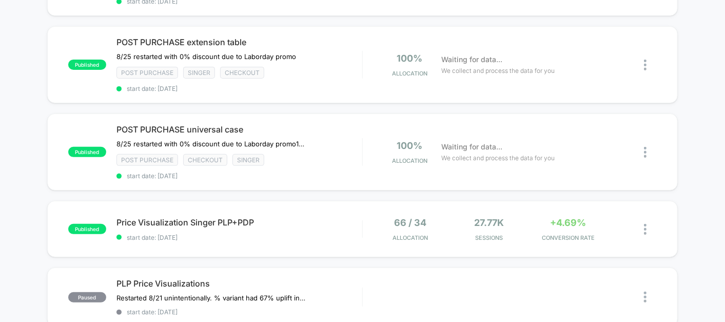
scroll to position [157, 0]
